Goal: Complete application form

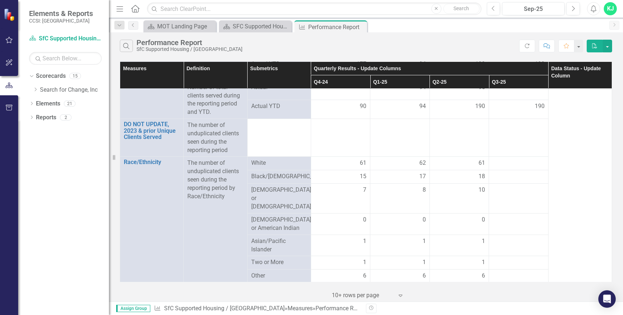
scroll to position [248, 0]
click at [505, 162] on div at bounding box center [519, 161] width 52 height 9
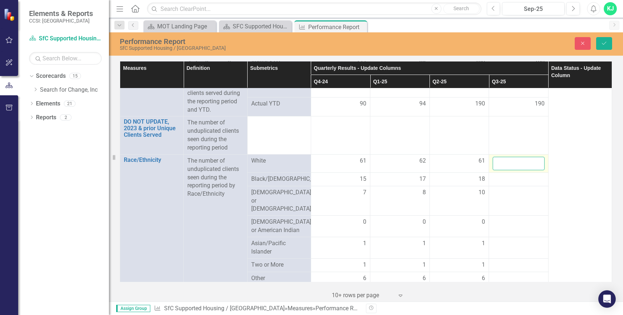
click at [504, 161] on input "number" at bounding box center [519, 163] width 52 height 13
type input "61"
click at [503, 179] on div at bounding box center [519, 179] width 52 height 9
click at [504, 180] on div at bounding box center [519, 179] width 52 height 9
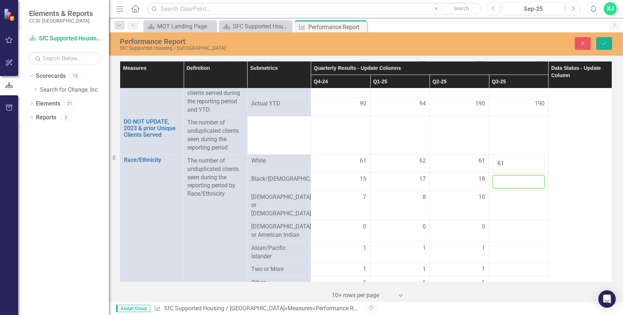
click at [504, 180] on input "number" at bounding box center [519, 181] width 52 height 13
type input "18"
click at [498, 222] on div at bounding box center [519, 226] width 52 height 9
click at [498, 222] on input "number" at bounding box center [519, 228] width 52 height 13
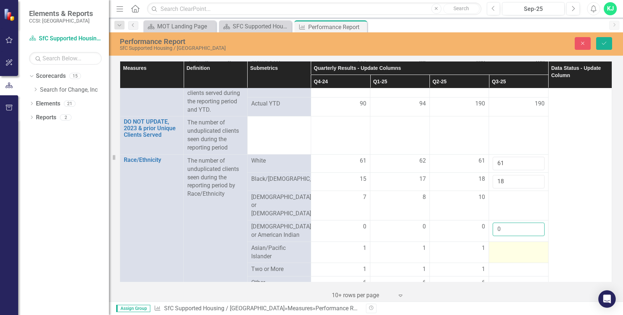
type input "0"
click at [494, 241] on td at bounding box center [519, 251] width 60 height 21
click at [496, 241] on td at bounding box center [519, 251] width 60 height 21
click at [499, 244] on div at bounding box center [519, 248] width 52 height 9
click at [496, 244] on div at bounding box center [519, 248] width 52 height 9
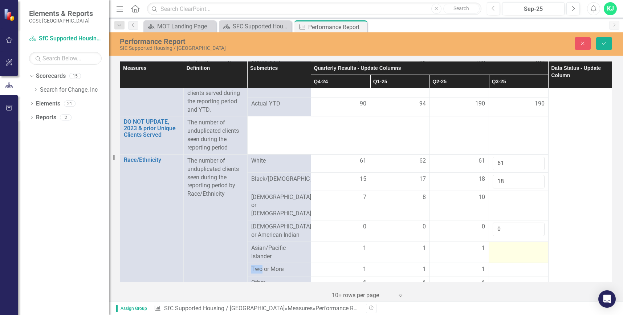
click at [496, 244] on div at bounding box center [519, 248] width 52 height 9
click at [501, 244] on input "number" at bounding box center [519, 250] width 52 height 13
type input "1"
click at [503, 263] on td at bounding box center [519, 269] width 60 height 13
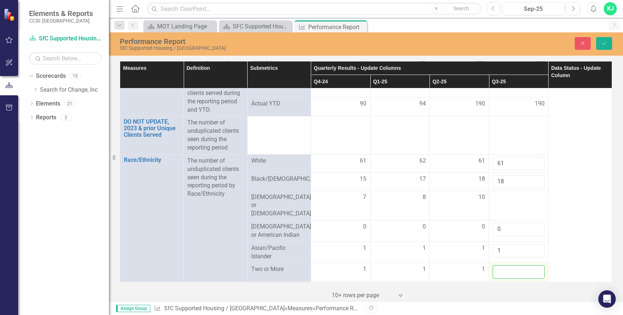
drag, startPoint x: 503, startPoint y: 250, endPoint x: 501, endPoint y: 254, distance: 4.2
click at [501, 265] on input "number" at bounding box center [519, 271] width 52 height 13
type input "1"
click at [499, 283] on div at bounding box center [519, 287] width 52 height 9
click at [500, 283] on div at bounding box center [519, 287] width 52 height 9
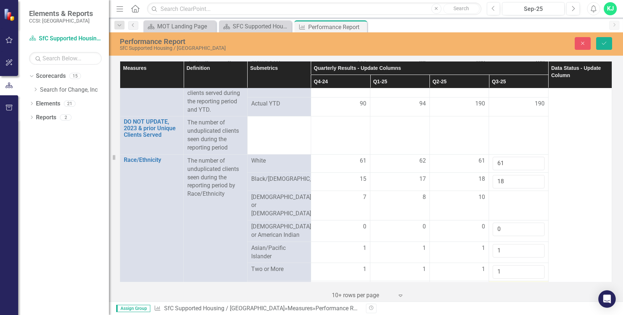
click at [500, 283] on div at bounding box center [519, 287] width 52 height 9
click at [500, 283] on input "number" at bounding box center [519, 289] width 52 height 13
type input "6"
click at [499, 201] on div at bounding box center [519, 197] width 52 height 9
click at [498, 200] on div at bounding box center [519, 197] width 52 height 9
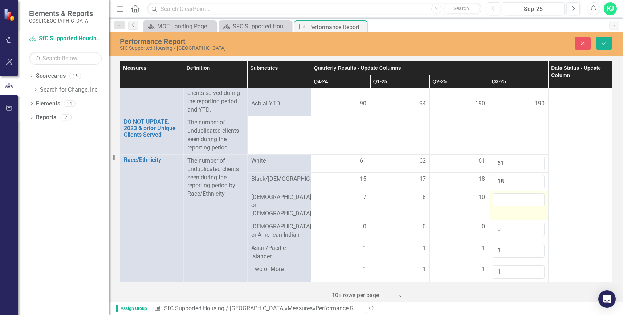
drag, startPoint x: 498, startPoint y: 200, endPoint x: 496, endPoint y: 195, distance: 4.7
click at [496, 195] on td at bounding box center [519, 205] width 60 height 30
click at [502, 200] on input "number" at bounding box center [519, 199] width 52 height 13
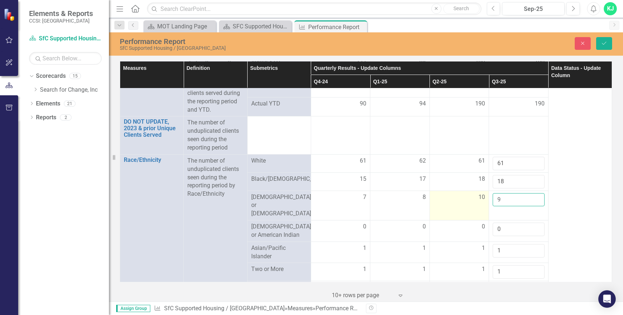
drag, startPoint x: 483, startPoint y: 205, endPoint x: 465, endPoint y: 207, distance: 18.3
click at [465, 207] on tr "[DEMOGRAPHIC_DATA] or [DEMOGRAPHIC_DATA] 7 8 10 9" at bounding box center [366, 205] width 492 height 30
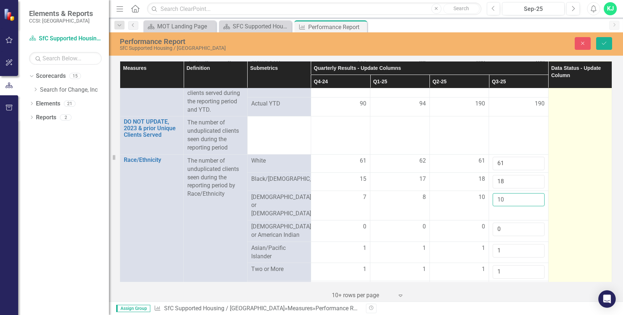
type input "10"
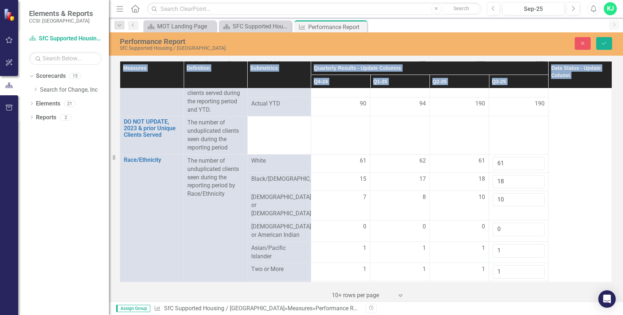
click at [607, 136] on div "Measures Definition Submetrics Quarterly Results - Update Columns Data Status -…" at bounding box center [366, 171] width 492 height 220
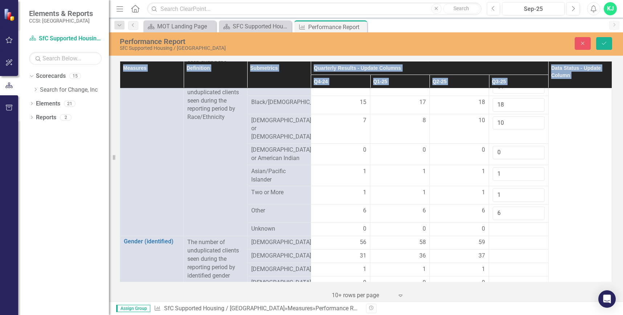
scroll to position [354, 0]
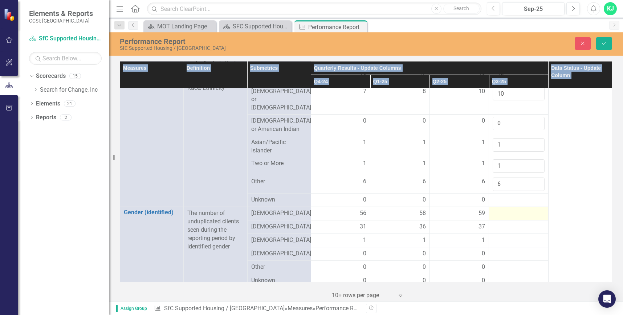
drag, startPoint x: 526, startPoint y: 200, endPoint x: 505, endPoint y: 221, distance: 29.5
click at [526, 207] on td at bounding box center [519, 213] width 60 height 13
click at [502, 222] on div at bounding box center [519, 226] width 52 height 9
click at [498, 222] on div at bounding box center [519, 226] width 52 height 9
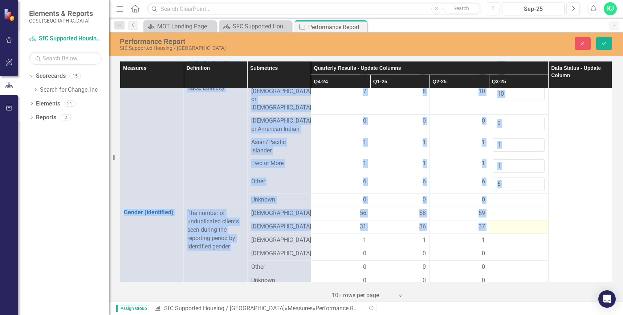
click at [497, 222] on div at bounding box center [519, 226] width 52 height 9
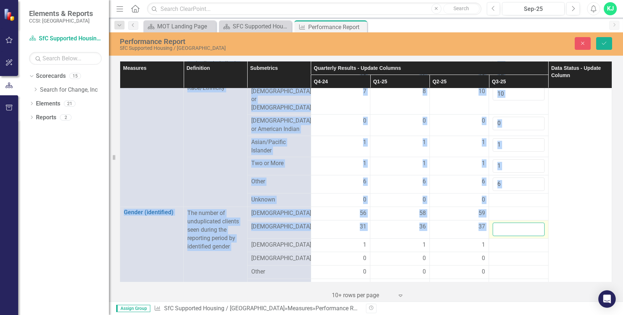
click at [495, 222] on input "number" at bounding box center [519, 228] width 52 height 13
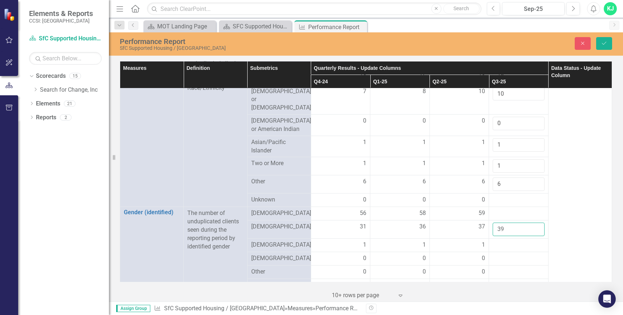
type input "39"
click at [493, 209] on div at bounding box center [519, 213] width 52 height 9
click at [494, 209] on div at bounding box center [519, 213] width 52 height 9
click at [495, 209] on input "number" at bounding box center [519, 215] width 52 height 13
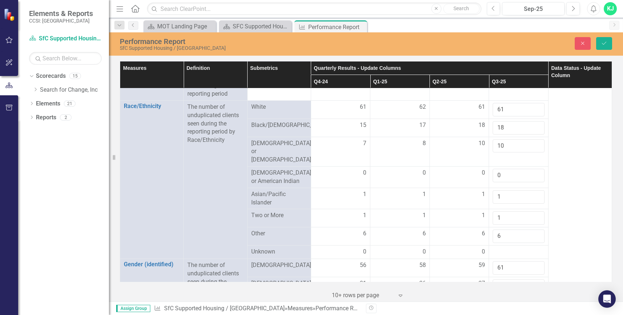
scroll to position [311, 0]
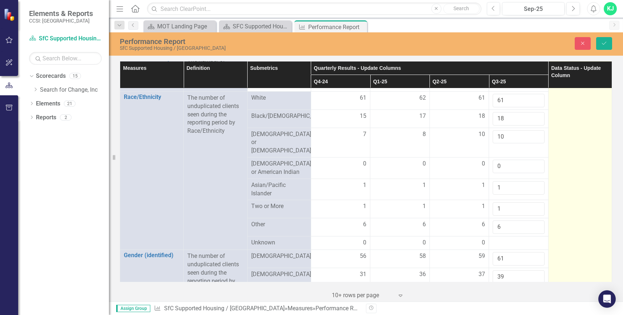
type input "61"
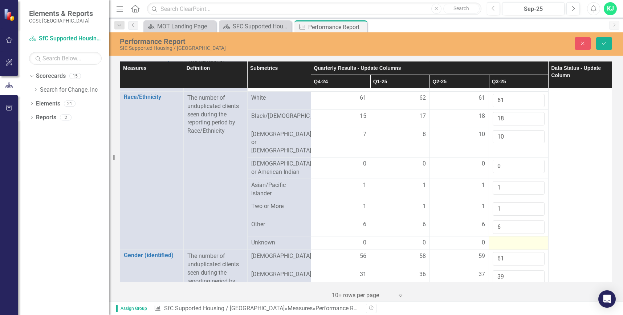
click at [503, 238] on div at bounding box center [519, 242] width 52 height 9
drag, startPoint x: 495, startPoint y: 233, endPoint x: 499, endPoint y: 233, distance: 4.0
click at [495, 238] on div at bounding box center [519, 242] width 52 height 9
click at [500, 238] on div at bounding box center [519, 242] width 52 height 9
click at [503, 238] on div at bounding box center [519, 242] width 52 height 9
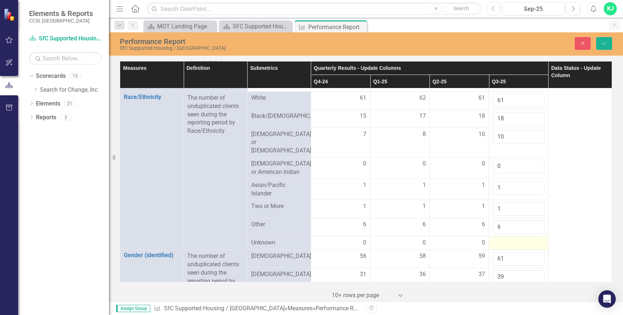
click at [502, 238] on div at bounding box center [519, 242] width 52 height 9
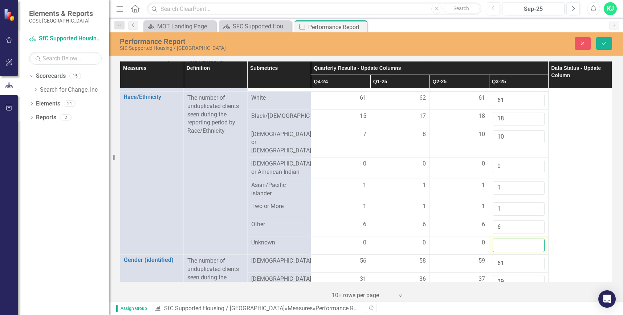
click at [501, 238] on input "number" at bounding box center [519, 244] width 52 height 13
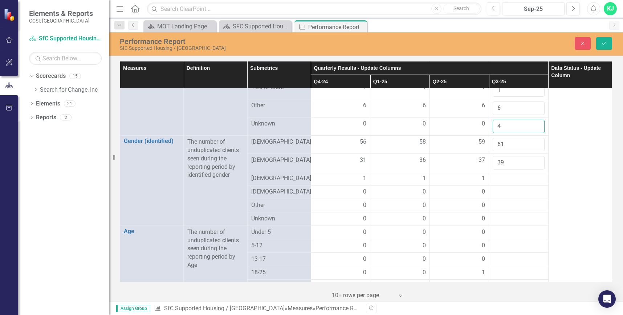
scroll to position [431, 0]
type input "4"
click at [502, 172] on div at bounding box center [519, 176] width 52 height 9
click at [496, 172] on div at bounding box center [519, 176] width 52 height 9
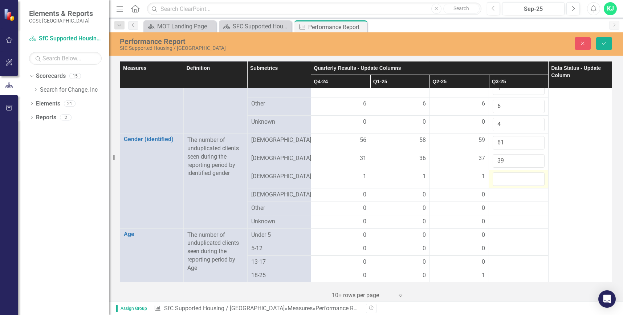
click at [494, 172] on input "number" at bounding box center [519, 178] width 52 height 13
type input "1"
click at [496, 190] on div at bounding box center [519, 194] width 52 height 9
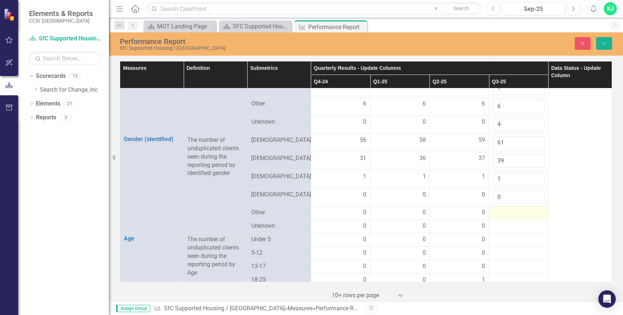
type input "0"
click at [497, 208] on div at bounding box center [519, 212] width 52 height 9
click at [496, 208] on div at bounding box center [519, 212] width 52 height 9
click at [495, 208] on input "number" at bounding box center [519, 214] width 52 height 13
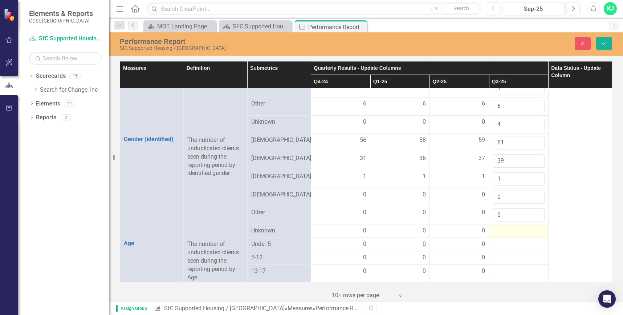
type input "0"
click at [499, 226] on div at bounding box center [519, 230] width 52 height 9
click at [497, 226] on div at bounding box center [519, 230] width 52 height 9
click at [496, 226] on div at bounding box center [519, 230] width 52 height 9
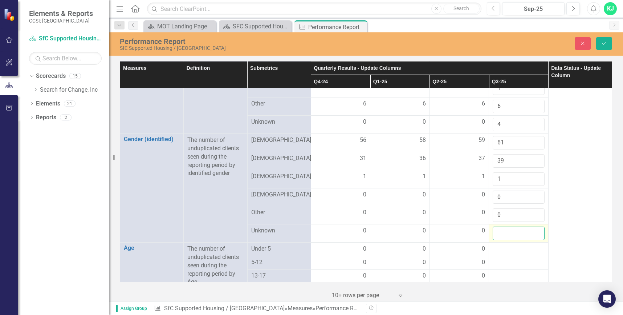
drag, startPoint x: 496, startPoint y: 220, endPoint x: 498, endPoint y: 224, distance: 3.8
click at [498, 226] on input "number" at bounding box center [519, 232] width 52 height 13
type input "0"
click at [493, 244] on div at bounding box center [519, 248] width 52 height 9
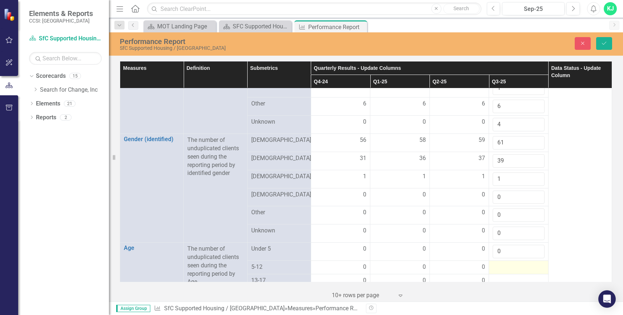
type input "0"
click at [497, 263] on div at bounding box center [519, 267] width 52 height 9
click at [498, 263] on div at bounding box center [519, 267] width 52 height 9
click at [498, 263] on input "number" at bounding box center [519, 269] width 52 height 13
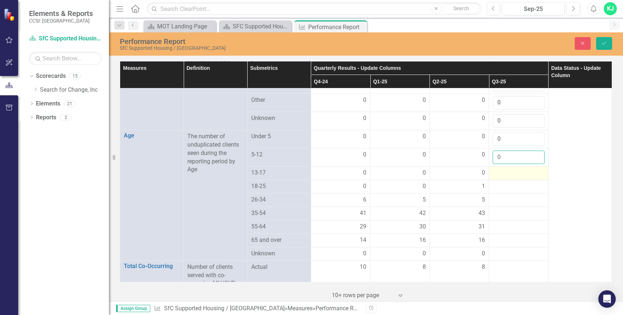
scroll to position [542, 0]
type input "0"
click at [498, 168] on td at bounding box center [519, 174] width 60 height 13
click at [494, 171] on div at bounding box center [519, 175] width 52 height 9
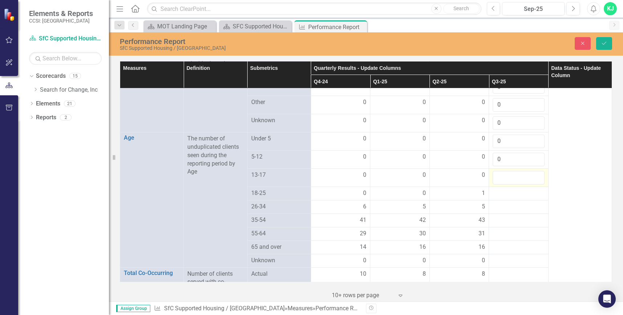
click at [494, 171] on input "number" at bounding box center [519, 177] width 52 height 13
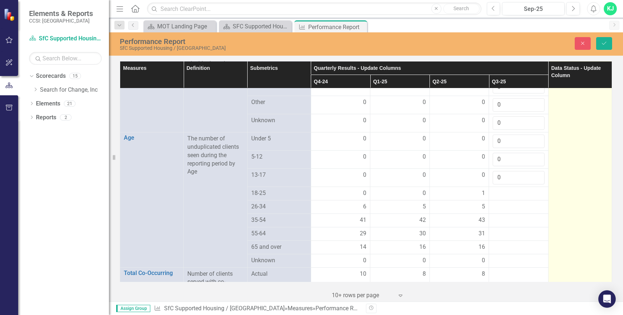
type input "0"
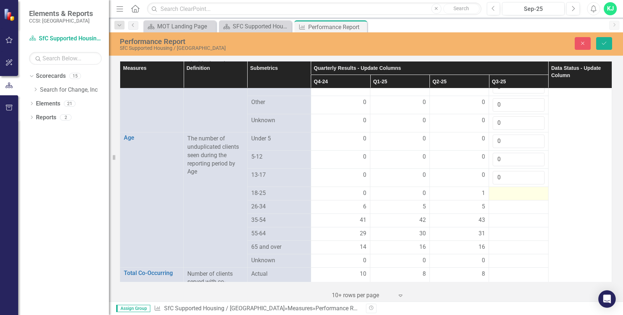
click at [495, 189] on div at bounding box center [519, 193] width 52 height 9
click at [496, 189] on div at bounding box center [519, 193] width 52 height 9
drag, startPoint x: 497, startPoint y: 186, endPoint x: 510, endPoint y: 182, distance: 13.7
click at [497, 189] on div at bounding box center [519, 193] width 52 height 9
click at [500, 189] on div at bounding box center [519, 193] width 52 height 9
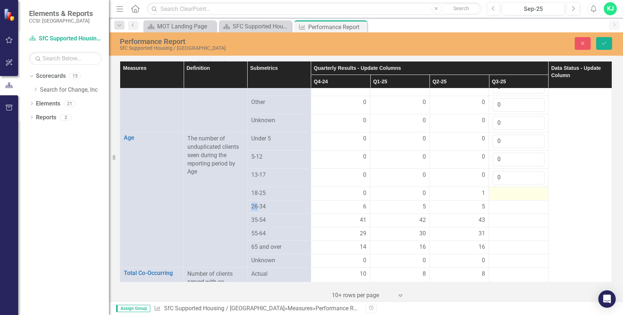
click at [500, 189] on div at bounding box center [519, 193] width 52 height 9
click at [500, 189] on input "number" at bounding box center [519, 195] width 52 height 13
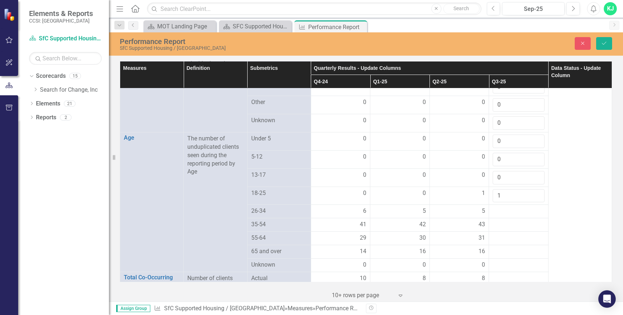
type input "1"
click at [498, 207] on div at bounding box center [519, 211] width 52 height 9
click at [497, 207] on input "number" at bounding box center [519, 213] width 52 height 13
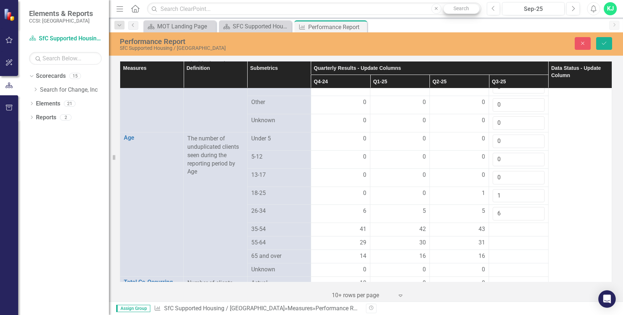
type input "6"
click at [511, 225] on div at bounding box center [519, 229] width 52 height 9
click at [502, 225] on div at bounding box center [519, 229] width 52 height 9
click at [501, 225] on input "number" at bounding box center [519, 231] width 52 height 13
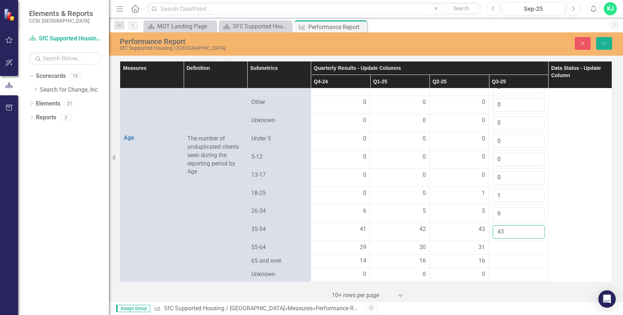
type input "43"
drag, startPoint x: 496, startPoint y: 237, endPoint x: 498, endPoint y: 240, distance: 3.9
click at [496, 243] on div at bounding box center [519, 247] width 52 height 9
click at [498, 243] on div at bounding box center [519, 247] width 52 height 9
click at [496, 243] on div at bounding box center [519, 247] width 52 height 9
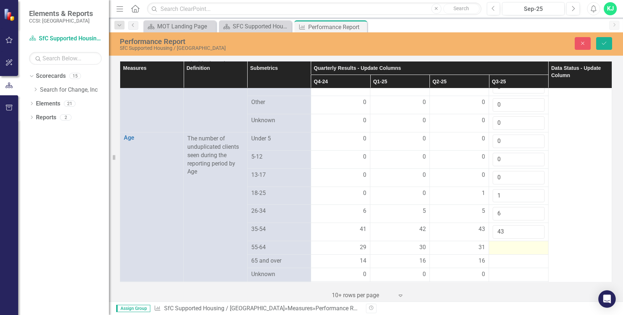
click at [496, 243] on div at bounding box center [519, 247] width 52 height 9
click at [495, 243] on div at bounding box center [519, 247] width 52 height 9
click at [495, 243] on input "number" at bounding box center [519, 249] width 52 height 13
type input "34"
click at [496, 259] on td at bounding box center [519, 265] width 60 height 13
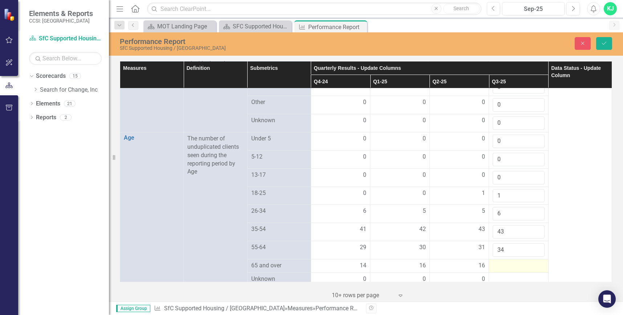
click at [497, 261] on div at bounding box center [519, 265] width 52 height 9
click at [500, 261] on input "number" at bounding box center [519, 267] width 52 height 13
type input "16"
click at [502, 279] on div at bounding box center [519, 283] width 52 height 9
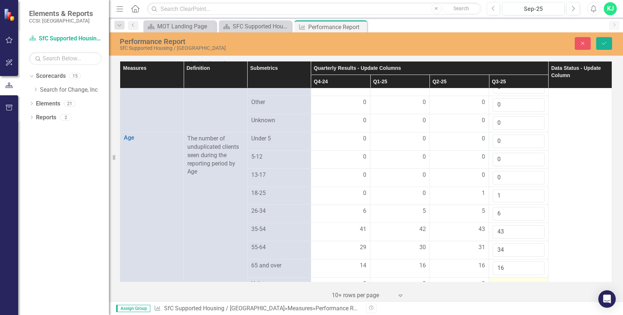
click at [496, 279] on div at bounding box center [519, 283] width 52 height 9
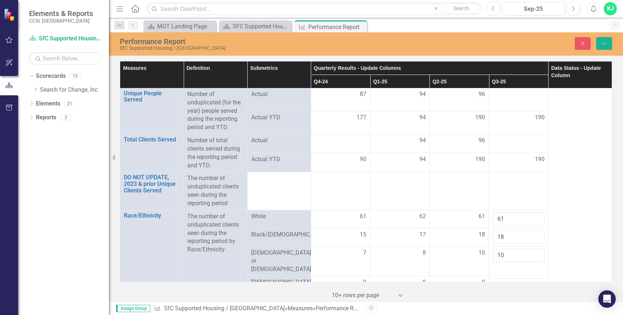
scroll to position [111, 0]
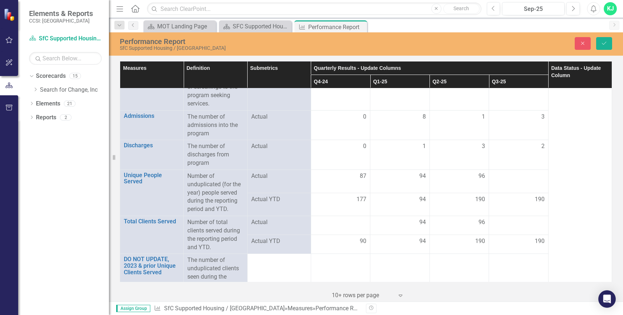
type input "0"
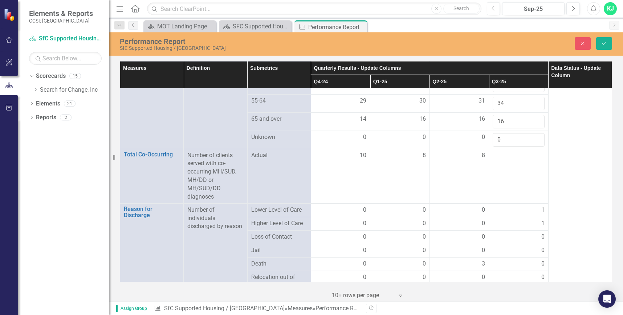
scroll to position [690, 0]
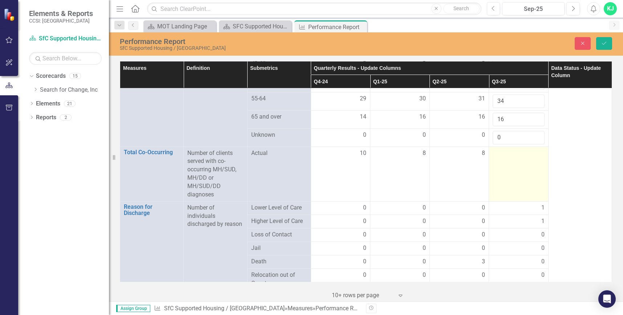
click at [505, 149] on div at bounding box center [519, 153] width 52 height 9
click at [504, 149] on input "number" at bounding box center [519, 155] width 52 height 13
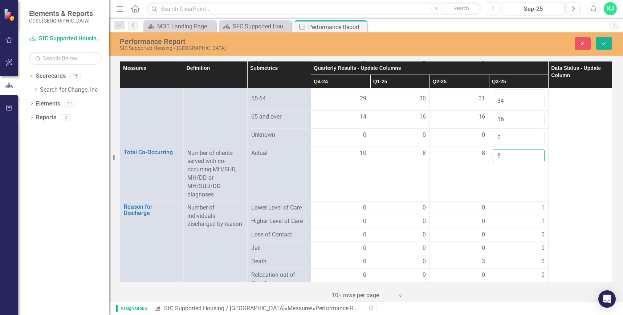
type input "8"
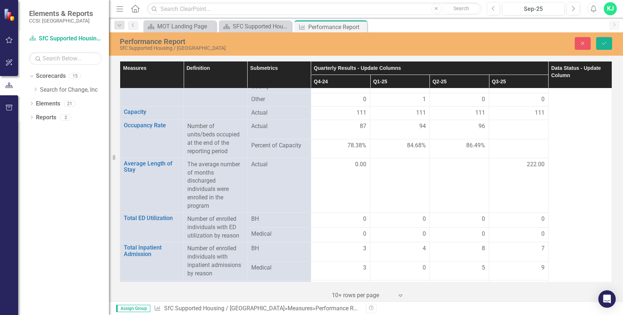
scroll to position [875, 0]
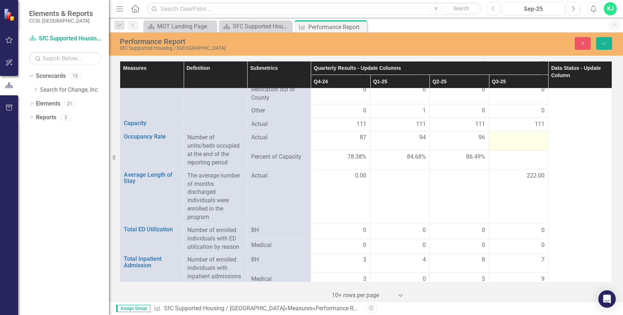
click at [507, 133] on div at bounding box center [519, 137] width 52 height 9
click at [505, 133] on div at bounding box center [519, 137] width 52 height 9
drag, startPoint x: 503, startPoint y: 133, endPoint x: 501, endPoint y: 129, distance: 4.3
click at [502, 133] on div at bounding box center [519, 137] width 52 height 9
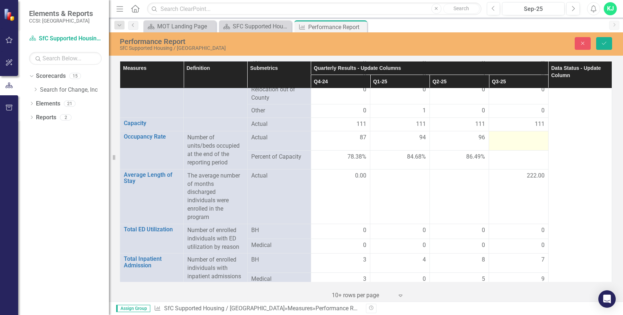
click at [504, 133] on div at bounding box center [519, 137] width 52 height 9
click at [503, 133] on div at bounding box center [519, 137] width 52 height 9
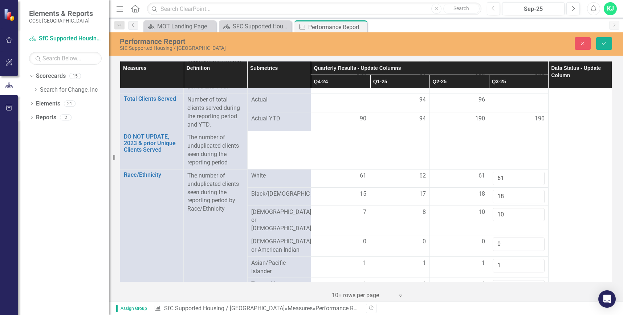
scroll to position [0, 0]
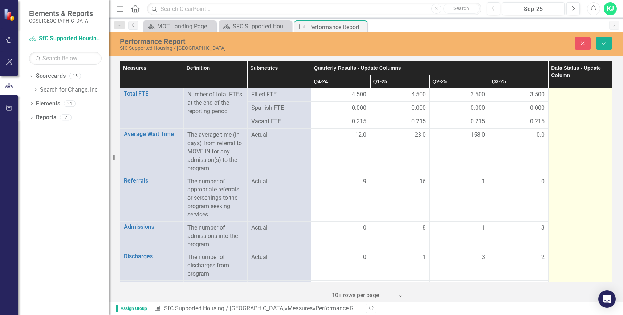
type input "100"
click at [561, 96] on div at bounding box center [580, 94] width 56 height 9
click at [560, 94] on div at bounding box center [580, 94] width 56 height 9
drag, startPoint x: 560, startPoint y: 94, endPoint x: 597, endPoint y: 94, distance: 37.1
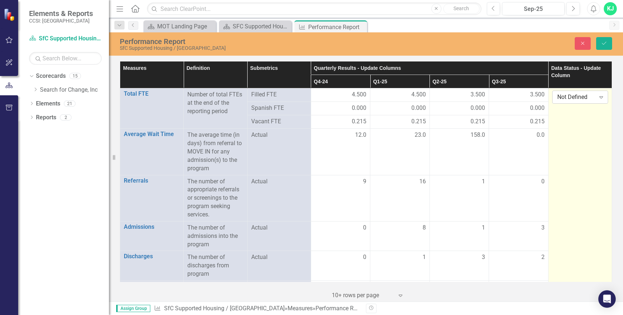
click at [598, 94] on icon "Expand" at bounding box center [601, 97] width 7 height 6
drag, startPoint x: 580, startPoint y: 130, endPoint x: 582, endPoint y: 125, distance: 4.9
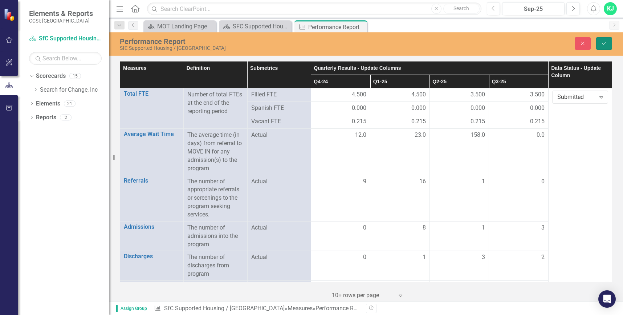
drag, startPoint x: 601, startPoint y: 40, endPoint x: 623, endPoint y: 32, distance: 23.0
click at [601, 41] on icon "Save" at bounding box center [604, 43] width 7 height 5
